Goal: Task Accomplishment & Management: Complete application form

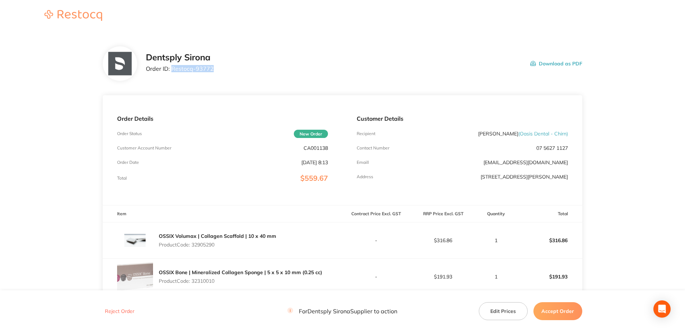
drag, startPoint x: 218, startPoint y: 69, endPoint x: 172, endPoint y: 71, distance: 46.0
click at [172, 71] on div "Dentsply Sirona Order ID: Restocq- 93772 Download as PDF" at bounding box center [364, 63] width 436 height 22
copy p "Restocq- 93772"
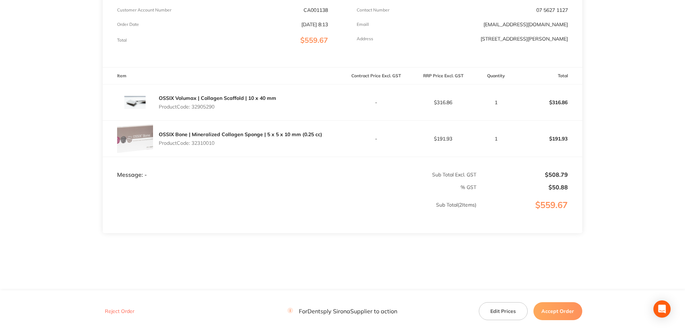
scroll to position [138, 0]
drag, startPoint x: 215, startPoint y: 110, endPoint x: 194, endPoint y: 109, distance: 21.9
click at [194, 109] on div "OSSIX Volumax | Collagen Scaffold | 10 x 40 mm Product Code: 32905290" at bounding box center [217, 102] width 117 height 20
copy p "32905290"
drag, startPoint x: 219, startPoint y: 138, endPoint x: 193, endPoint y: 145, distance: 27.5
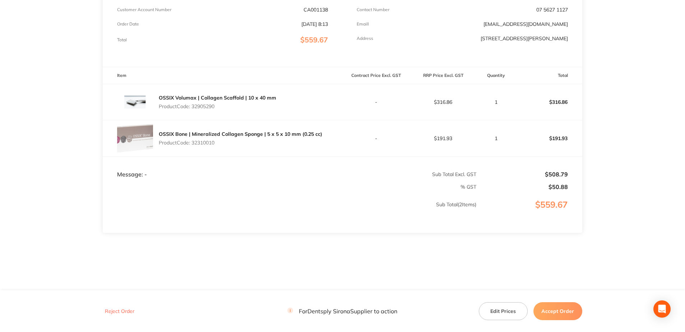
click at [193, 145] on div "OSSIX Bone | Mineralized Collagen Sponge | 5 x 5 x 10 mm (0.25 cc) Product Code…" at bounding box center [240, 138] width 163 height 20
copy p "32310010"
click at [566, 312] on button "Accept Order" at bounding box center [557, 311] width 49 height 18
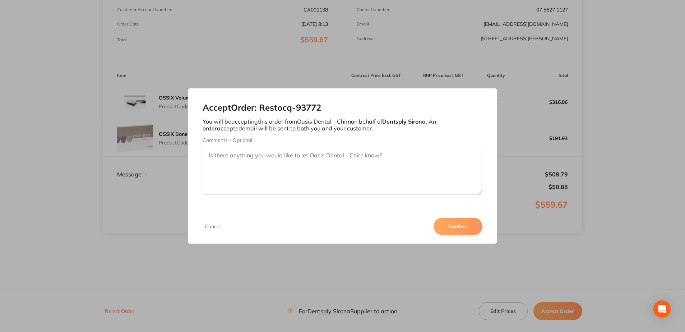
click at [462, 228] on button "Confirm" at bounding box center [457, 226] width 49 height 17
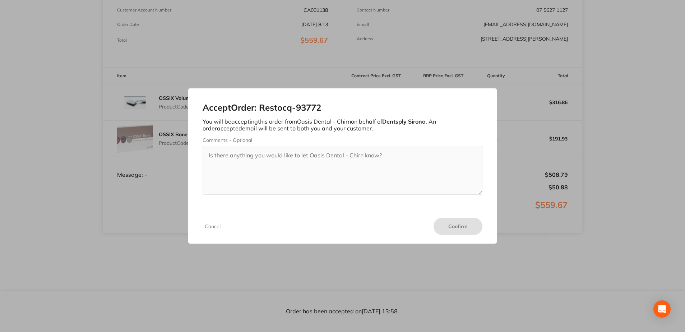
scroll to position [138, 0]
